Goal: Information Seeking & Learning: Learn about a topic

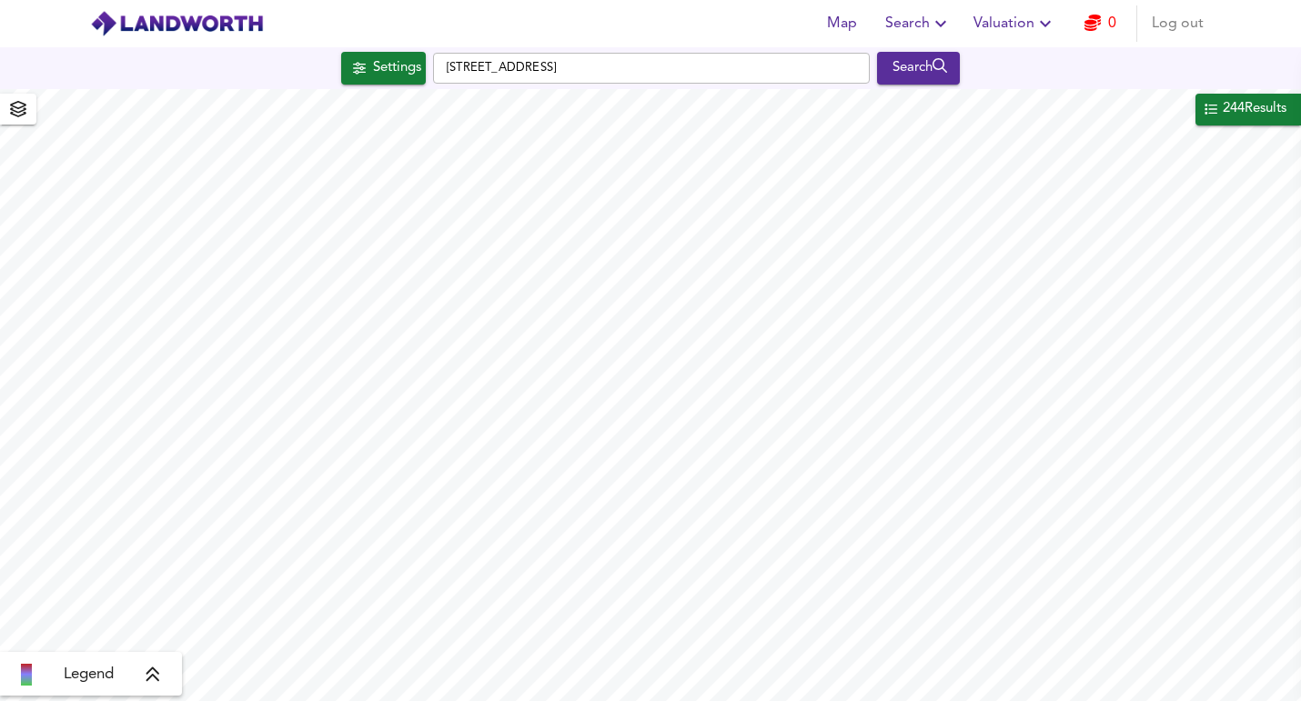
drag, startPoint x: 0, startPoint y: 0, endPoint x: 462, endPoint y: 57, distance: 465.7
click at [462, 57] on input "[STREET_ADDRESS]" at bounding box center [651, 68] width 437 height 31
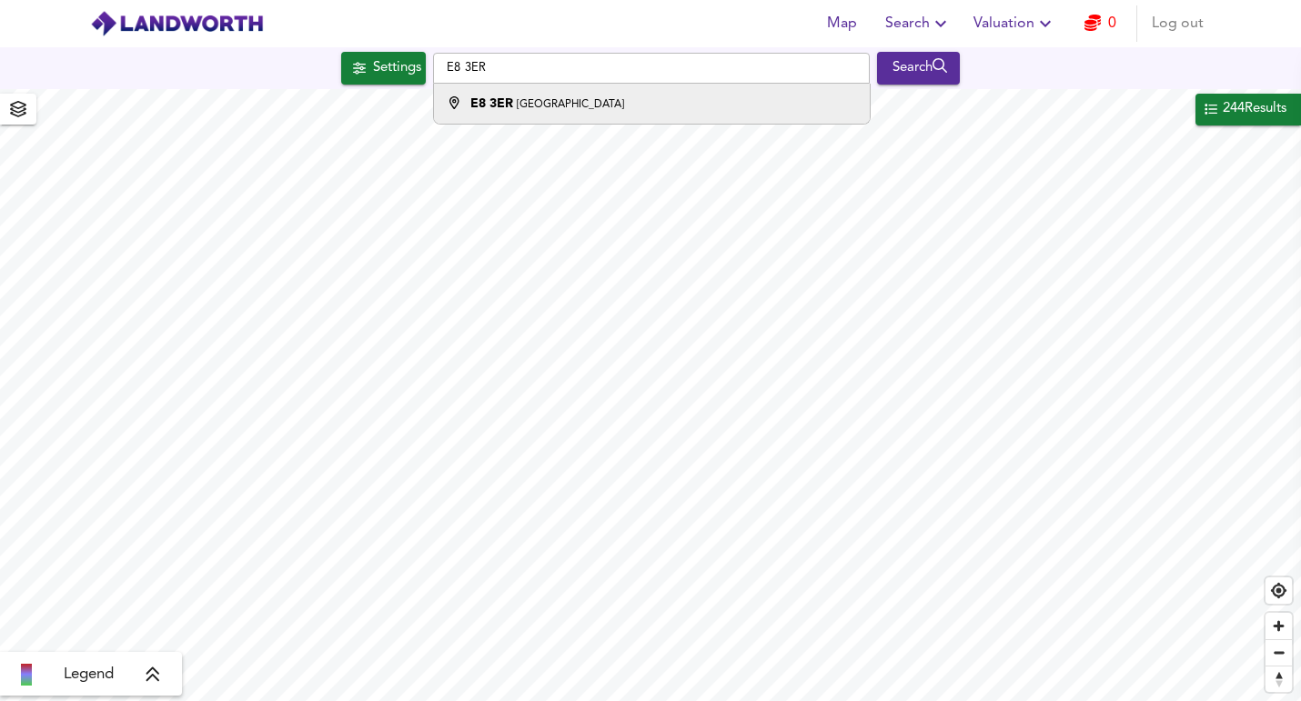
click at [546, 99] on small "[GEOGRAPHIC_DATA]" at bounding box center [570, 104] width 107 height 11
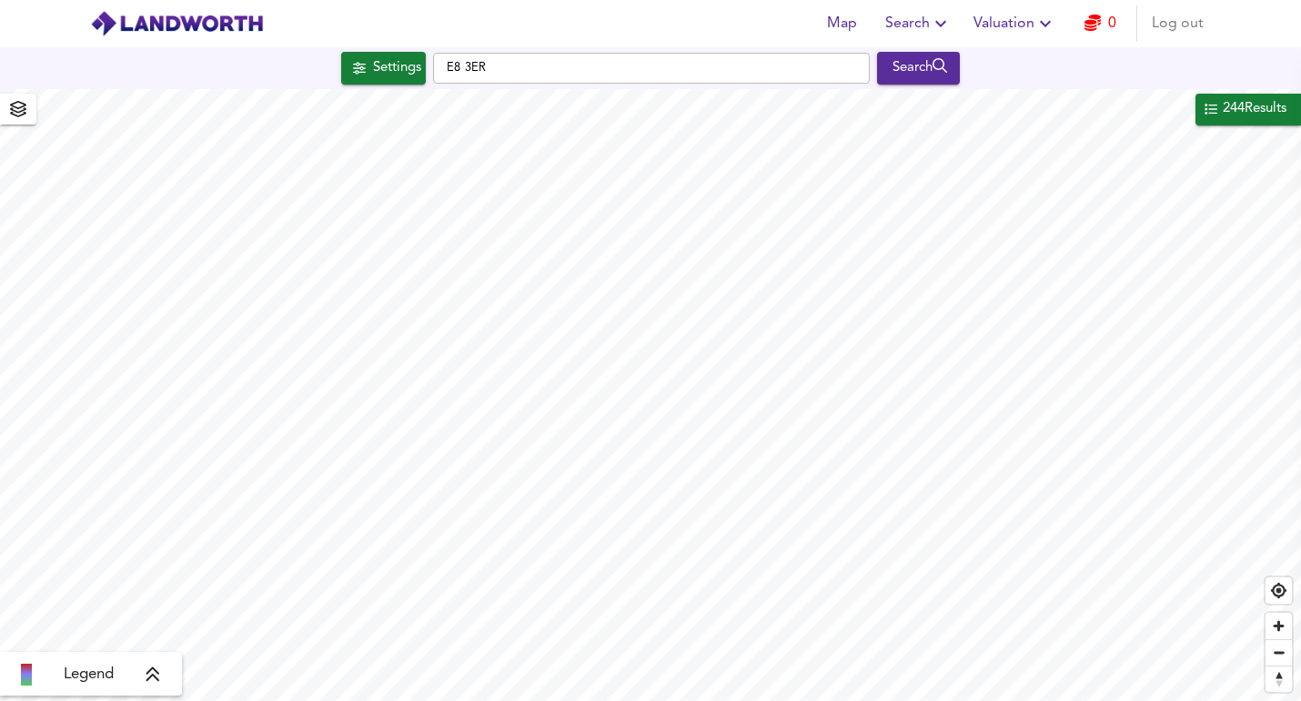
type input "[GEOGRAPHIC_DATA]"
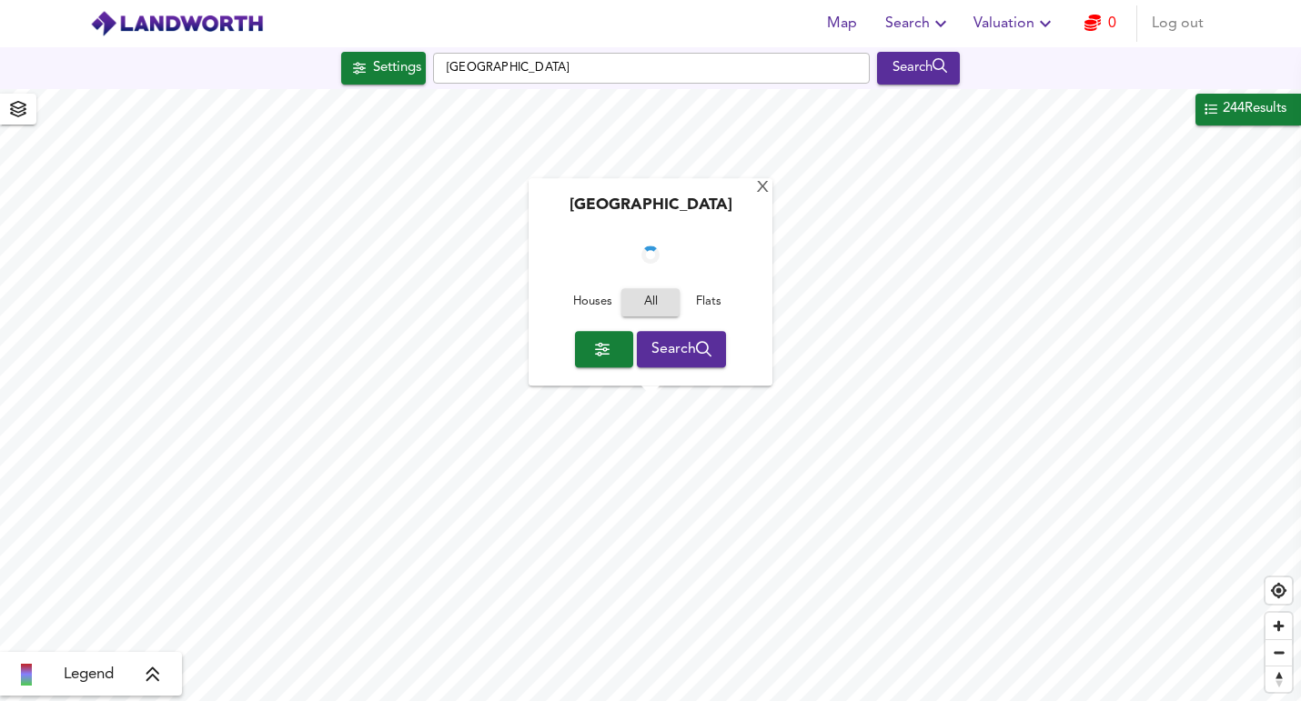
checkbox input "false"
checkbox input "true"
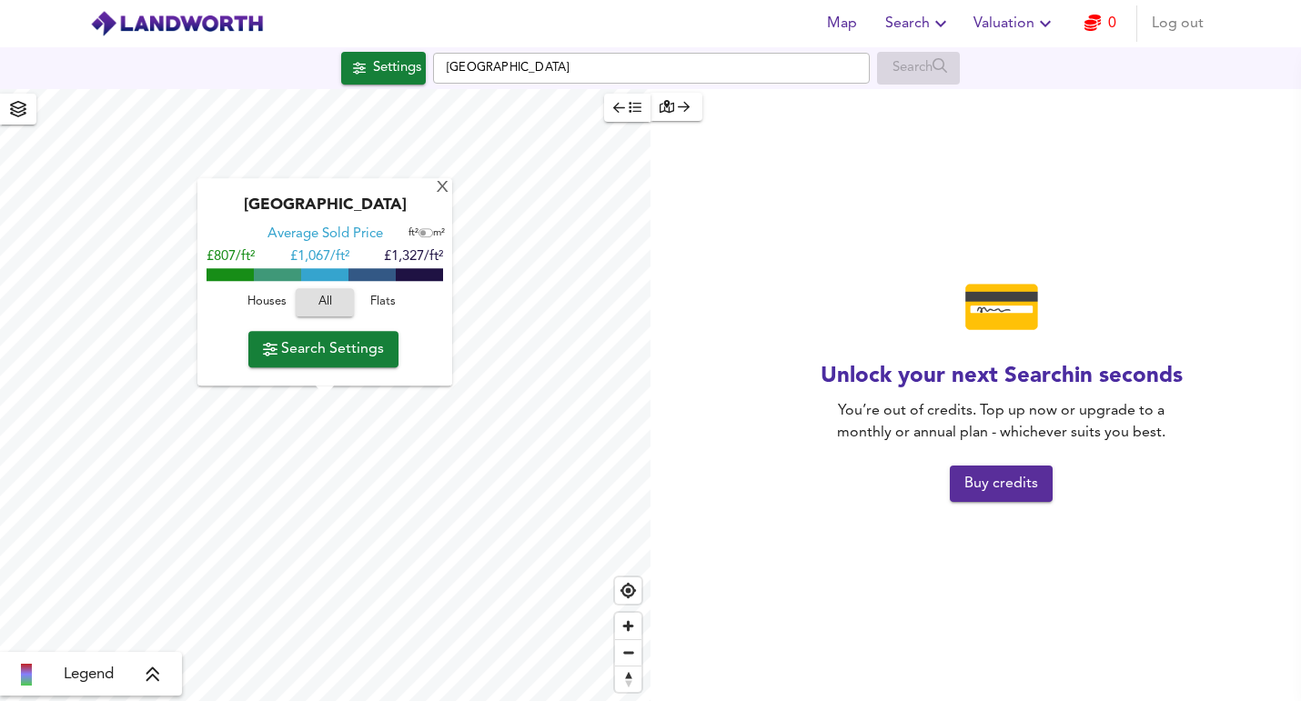
click at [677, 103] on div "button" at bounding box center [677, 106] width 34 height 21
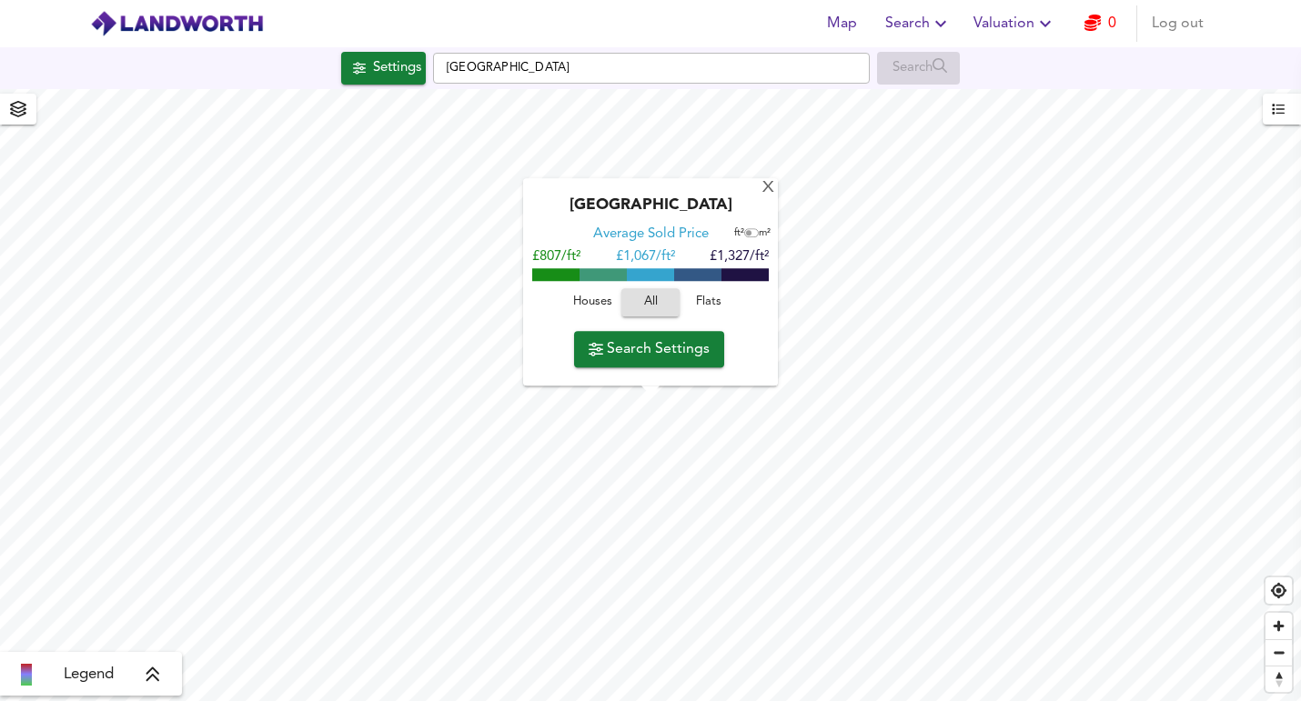
click at [704, 300] on span "Flats" at bounding box center [708, 303] width 49 height 21
click at [650, 297] on span "All" at bounding box center [650, 303] width 49 height 21
click at [647, 343] on span "Search Settings" at bounding box center [649, 349] width 121 height 25
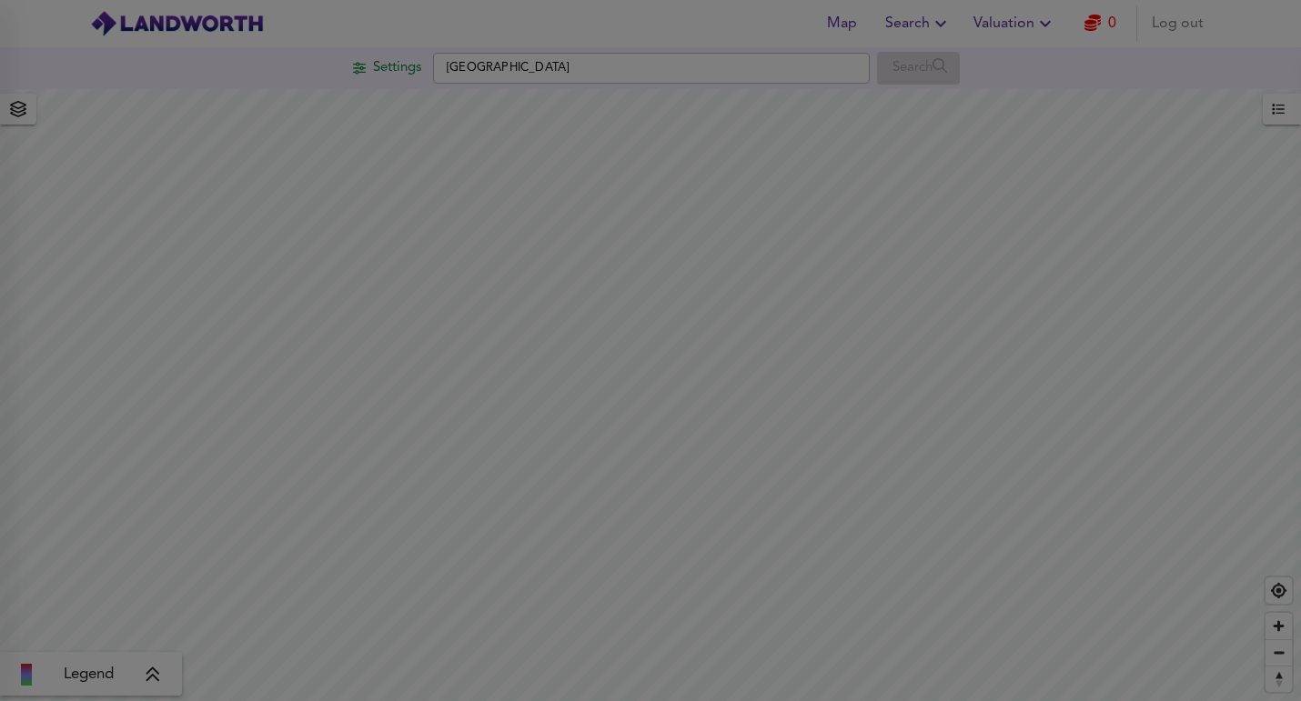
click at [618, 328] on div at bounding box center [650, 350] width 1301 height 701
